Goal: Check status: Check status

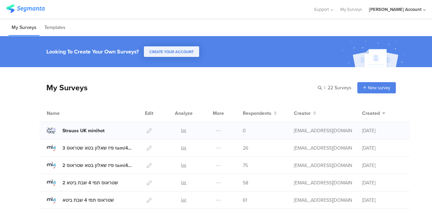
click at [88, 132] on div "Strauss UK minihot" at bounding box center [83, 130] width 42 height 7
click at [181, 131] on icon at bounding box center [183, 130] width 5 height 5
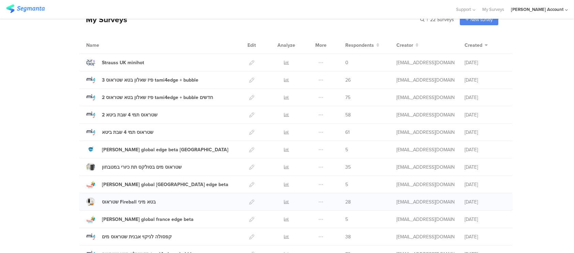
scroll to position [34, 0]
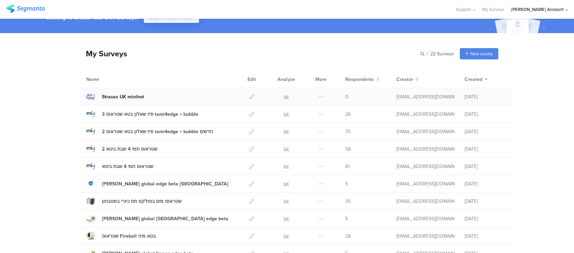
click at [132, 93] on div "Strauss UK minihot" at bounding box center [123, 96] width 42 height 7
click at [285, 96] on icon at bounding box center [286, 96] width 5 height 5
